Goal: Download file/media

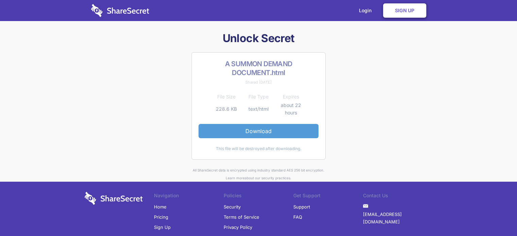
click at [263, 131] on link "Download" at bounding box center [258, 131] width 120 height 14
click at [276, 128] on link "Download" at bounding box center [258, 131] width 120 height 14
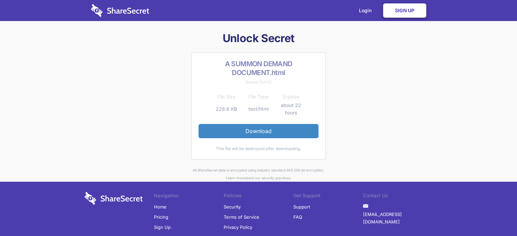
click at [409, 13] on link "Sign Up" at bounding box center [404, 10] width 43 height 14
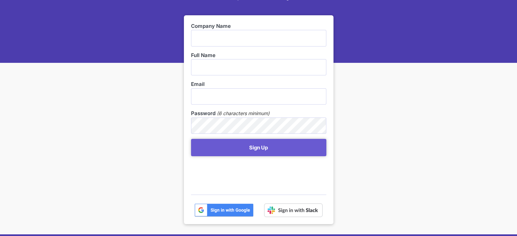
scroll to position [90, 0]
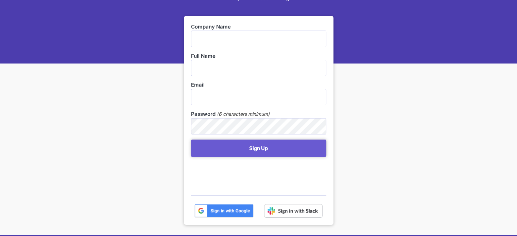
click at [429, 128] on div "Sign Up Already have an account? Log In Company Name Full Name Email Password (…" at bounding box center [258, 122] width 517 height 425
